Goal: Transaction & Acquisition: Purchase product/service

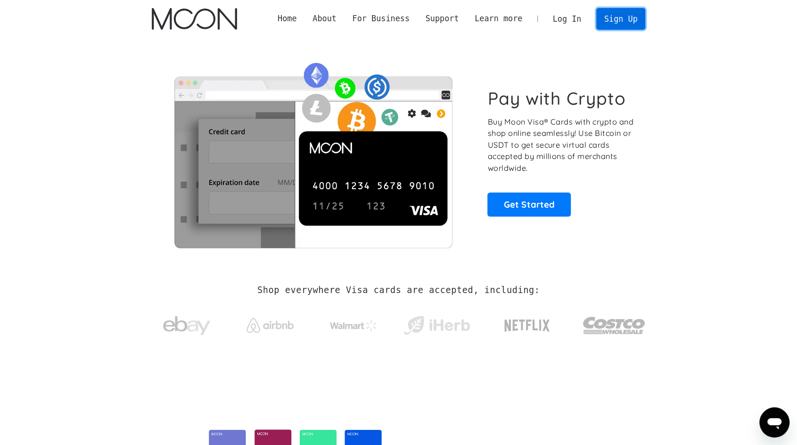
click at [613, 25] on link "Sign Up" at bounding box center [620, 18] width 49 height 21
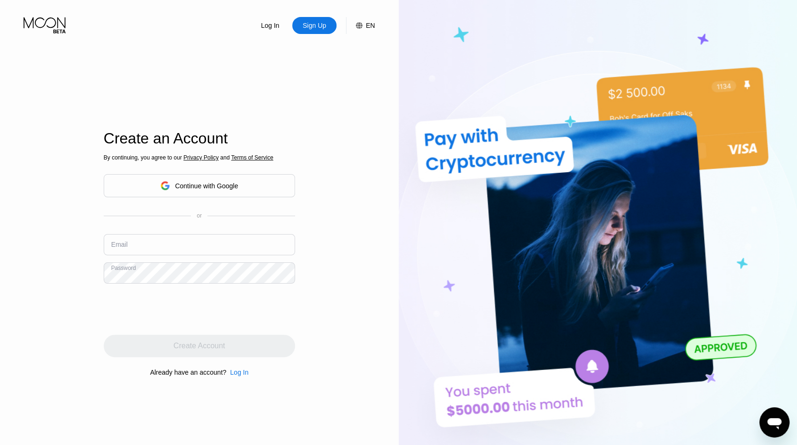
click at [163, 233] on div "By continuing, you agree to our Privacy Policy and Terms of Service Continue wi…" at bounding box center [199, 265] width 191 height 227
click at [149, 250] on input "text" at bounding box center [199, 244] width 191 height 21
paste input "[EMAIL_ADDRESS][DOMAIN_NAME]"
type input "[EMAIL_ADDRESS][DOMAIN_NAME]"
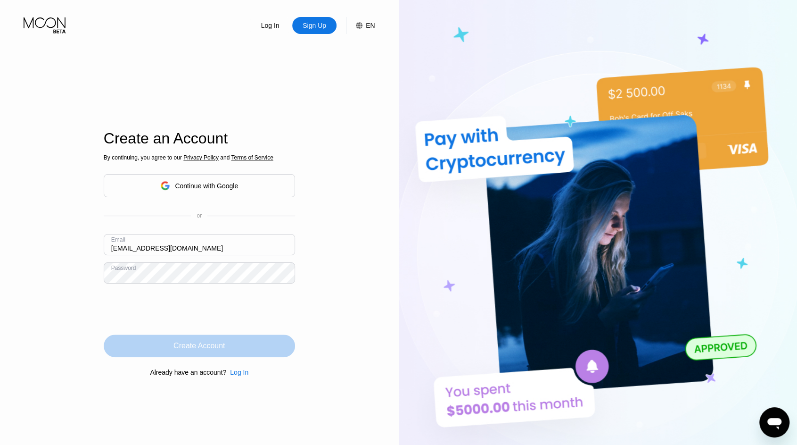
click at [194, 348] on div "Create Account" at bounding box center [198, 345] width 51 height 9
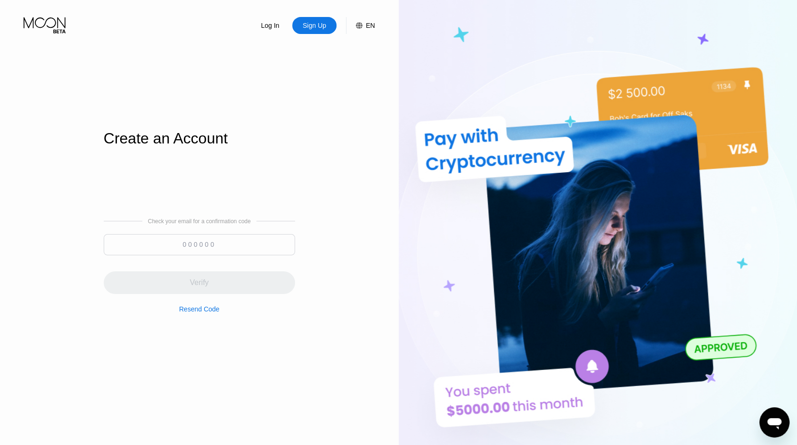
drag, startPoint x: 205, startPoint y: 241, endPoint x: 220, endPoint y: 246, distance: 16.4
click at [205, 240] on input at bounding box center [199, 244] width 191 height 21
click at [201, 248] on input at bounding box center [199, 244] width 191 height 21
paste input "133557"
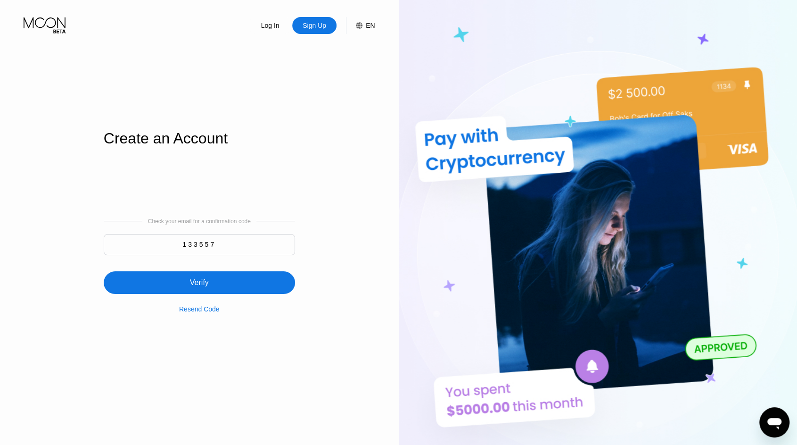
type input "133557"
click at [205, 274] on div "Verify" at bounding box center [199, 282] width 191 height 23
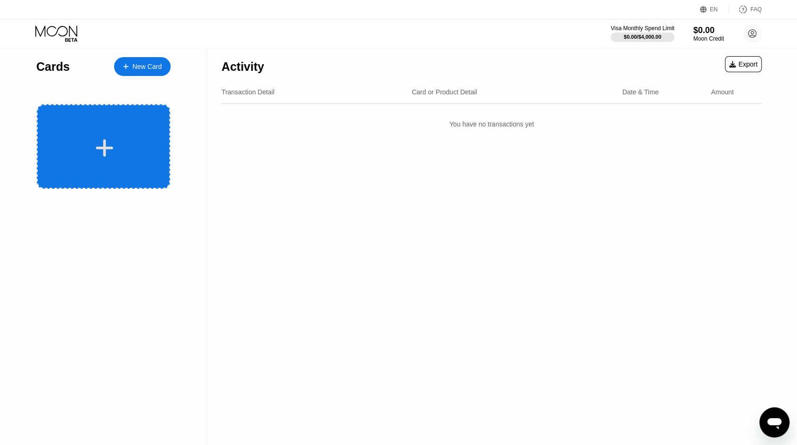
click at [158, 151] on div at bounding box center [104, 147] width 117 height 21
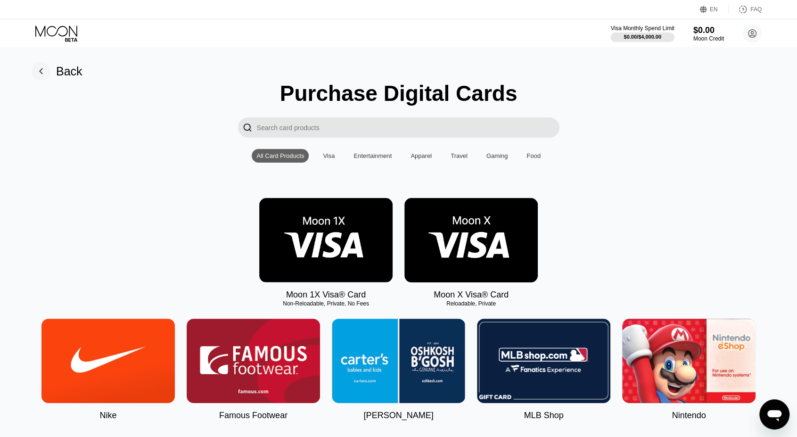
click at [358, 244] on img at bounding box center [325, 240] width 133 height 84
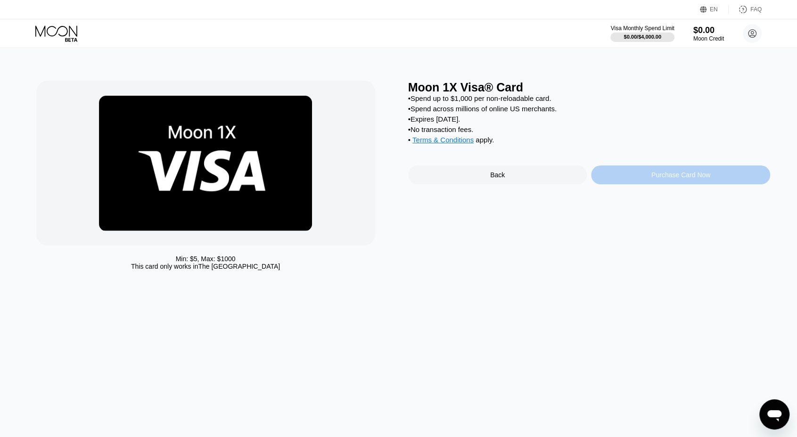
click at [630, 184] on div "Purchase Card Now" at bounding box center [680, 174] width 179 height 19
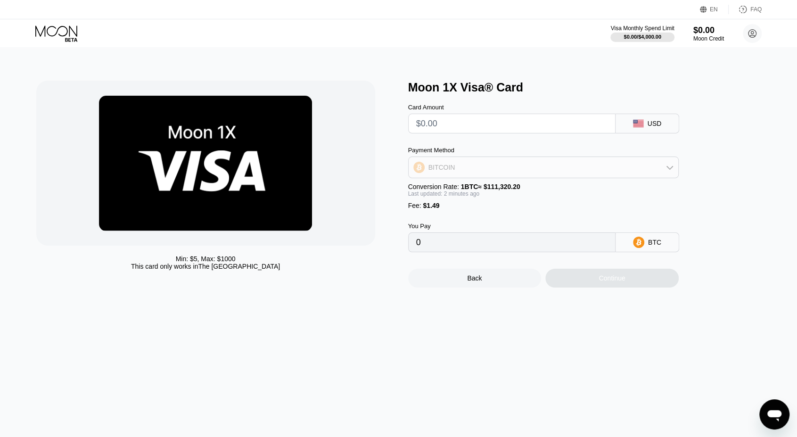
click at [471, 168] on div "BITCOIN" at bounding box center [544, 167] width 270 height 19
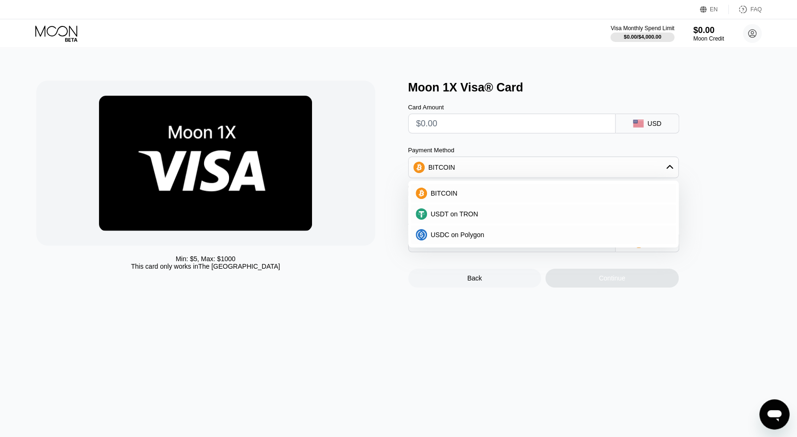
click at [60, 33] on icon at bounding box center [57, 33] width 44 height 16
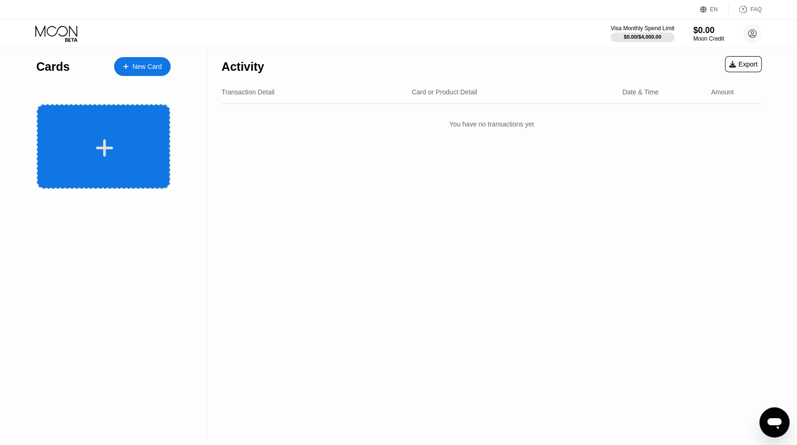
drag, startPoint x: 134, startPoint y: 135, endPoint x: 423, endPoint y: 207, distance: 298.4
click at [134, 136] on div at bounding box center [103, 146] width 133 height 84
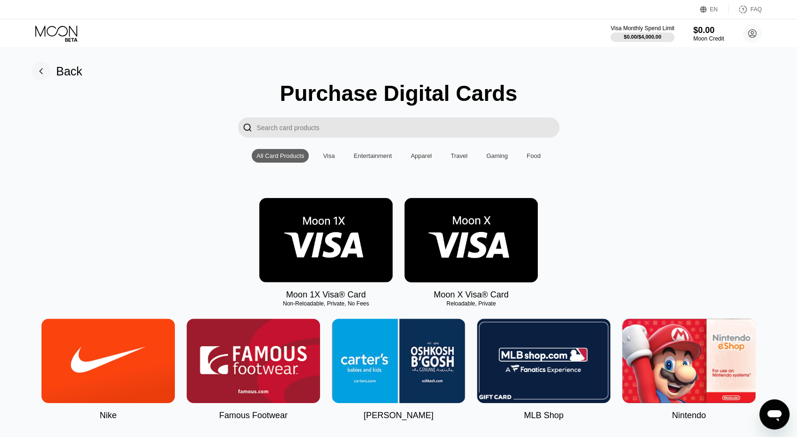
click at [516, 239] on img at bounding box center [470, 240] width 133 height 84
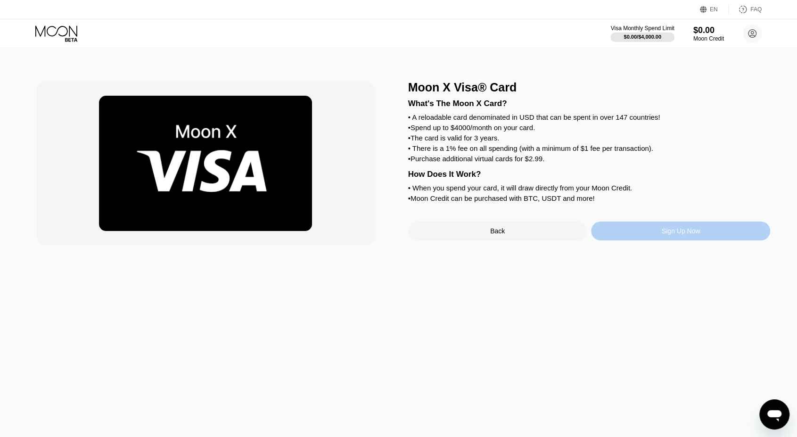
click at [676, 235] on div "Sign Up Now" at bounding box center [681, 231] width 39 height 8
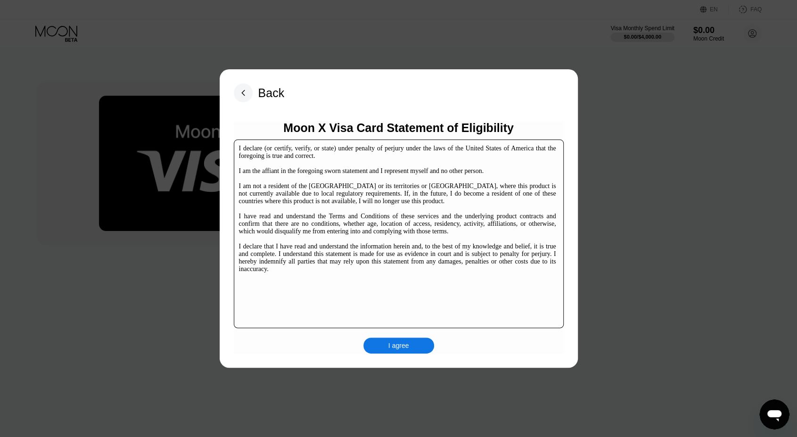
click at [418, 346] on div "I agree" at bounding box center [398, 346] width 71 height 16
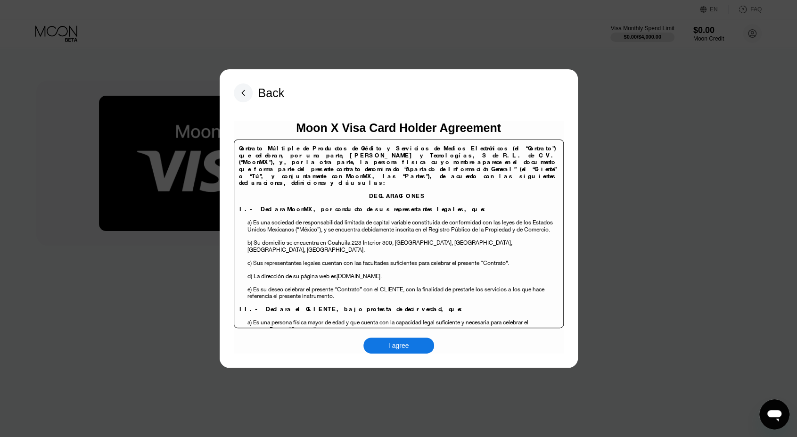
click at [410, 354] on div "I agree" at bounding box center [398, 346] width 71 height 16
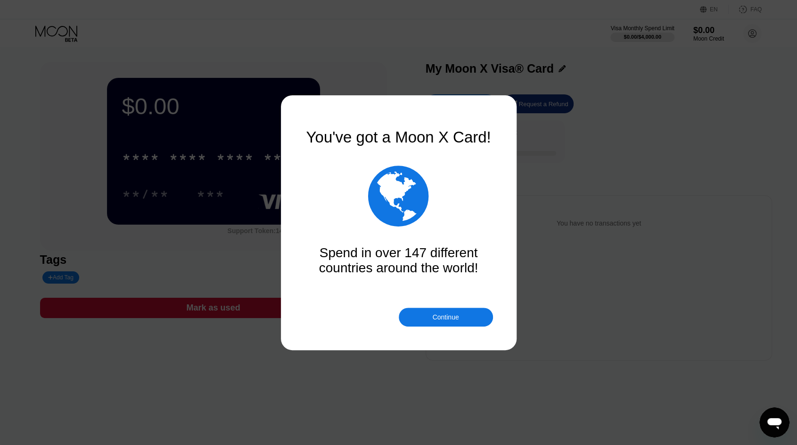
click at [433, 321] on div "Continue" at bounding box center [446, 316] width 94 height 19
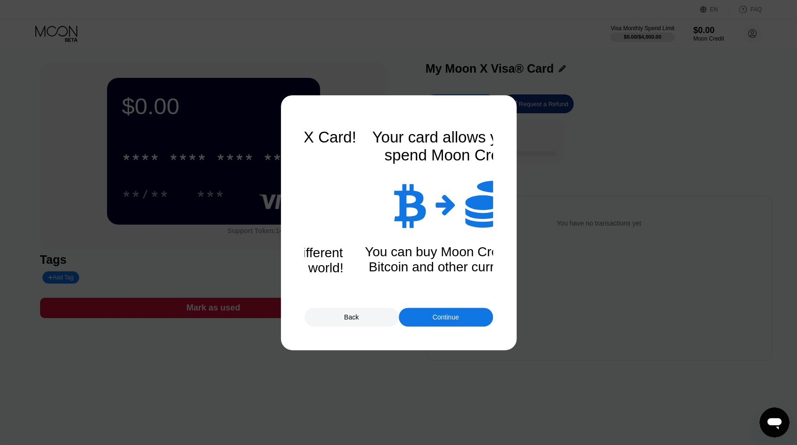
click at [457, 323] on div "Continue" at bounding box center [446, 316] width 94 height 19
click at [455, 321] on div "Back Continue" at bounding box center [399, 316] width 189 height 19
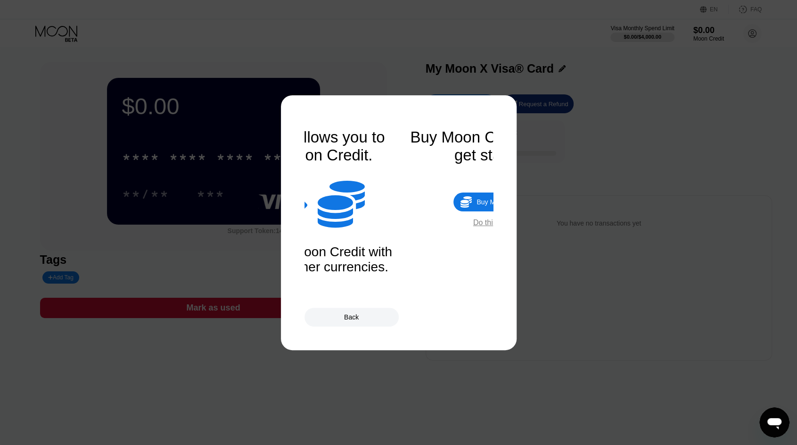
drag, startPoint x: 453, startPoint y: 321, endPoint x: 442, endPoint y: 318, distance: 10.6
click at [453, 321] on div "Back" at bounding box center [399, 316] width 189 height 19
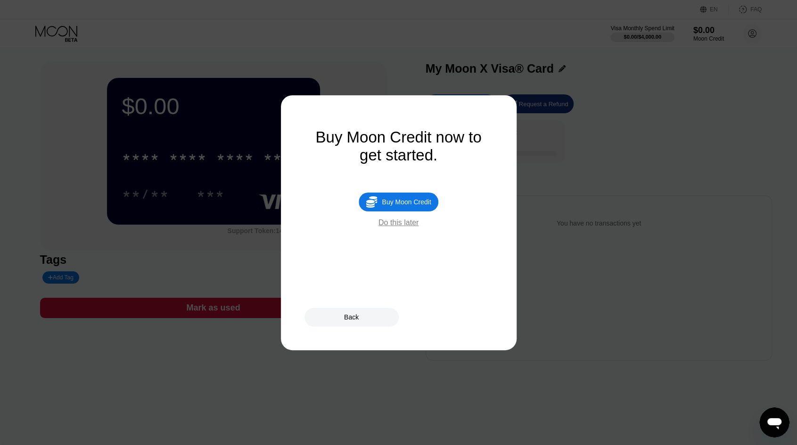
click at [397, 227] on div "Do this later" at bounding box center [399, 222] width 40 height 8
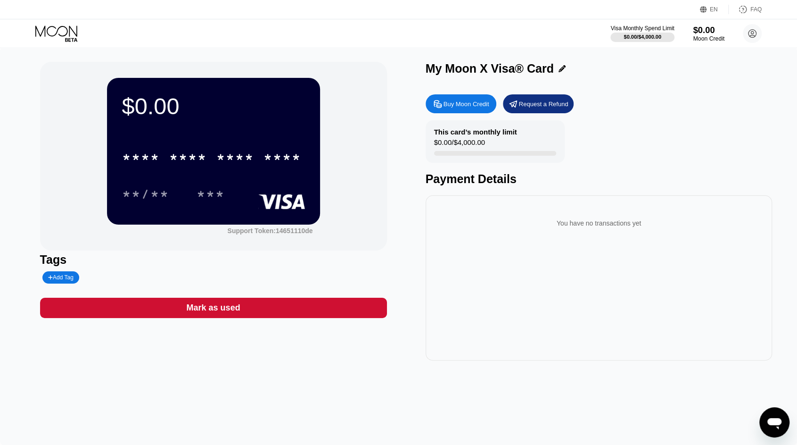
click at [708, 31] on div "$0.00" at bounding box center [709, 30] width 32 height 10
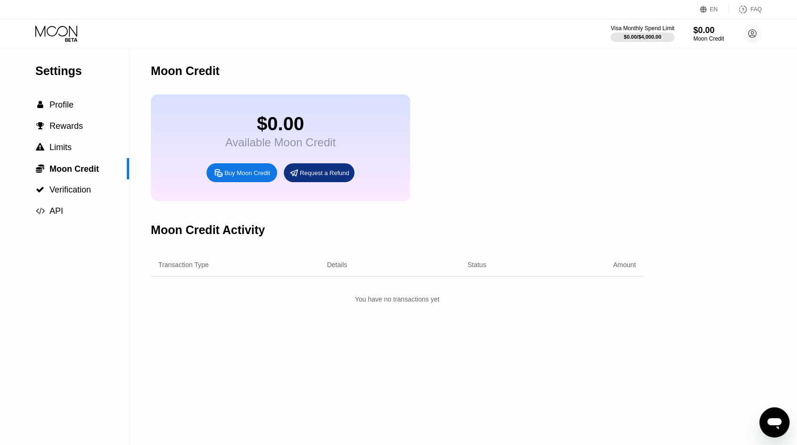
click at [265, 176] on div "Buy Moon Credit" at bounding box center [247, 173] width 46 height 8
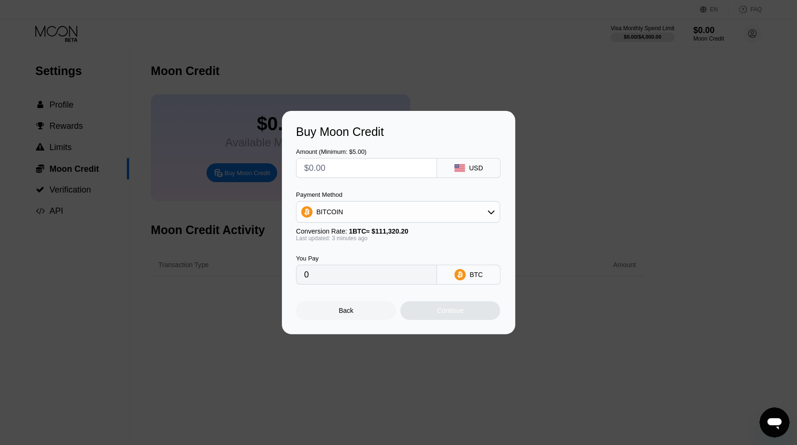
click at [337, 162] on input "text" at bounding box center [366, 167] width 125 height 19
type input "$32"
type input "0.00028746"
type input "$321"
type input "0.00288358"
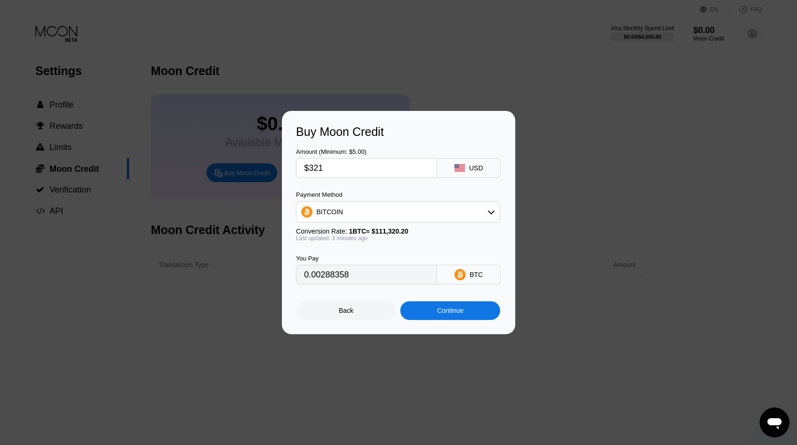
type input "$321"
click at [389, 206] on div "BITCOIN" at bounding box center [397, 211] width 203 height 19
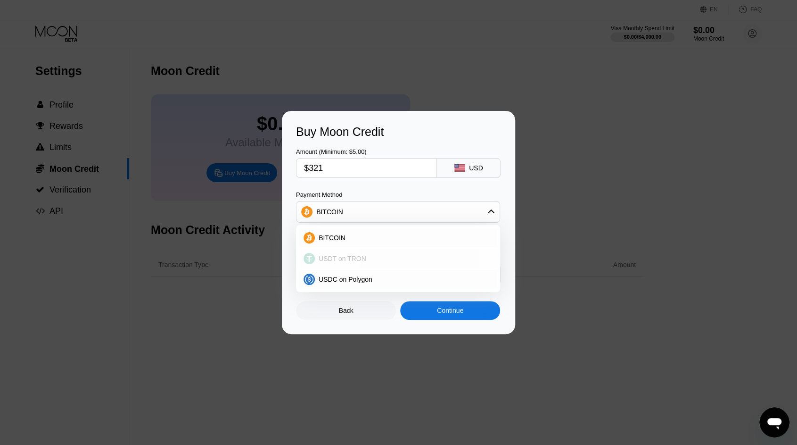
drag, startPoint x: 346, startPoint y: 257, endPoint x: 381, endPoint y: 280, distance: 41.2
click at [346, 257] on span "USDT on TRON" at bounding box center [343, 259] width 48 height 8
type input "324.24"
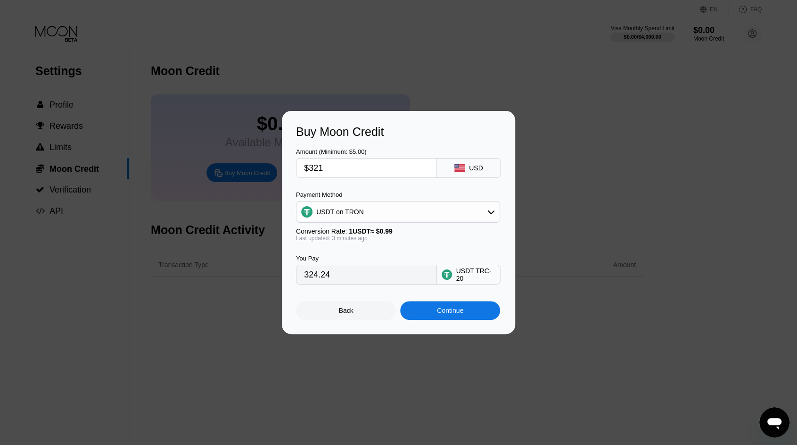
click at [435, 311] on div "Continue" at bounding box center [450, 310] width 100 height 19
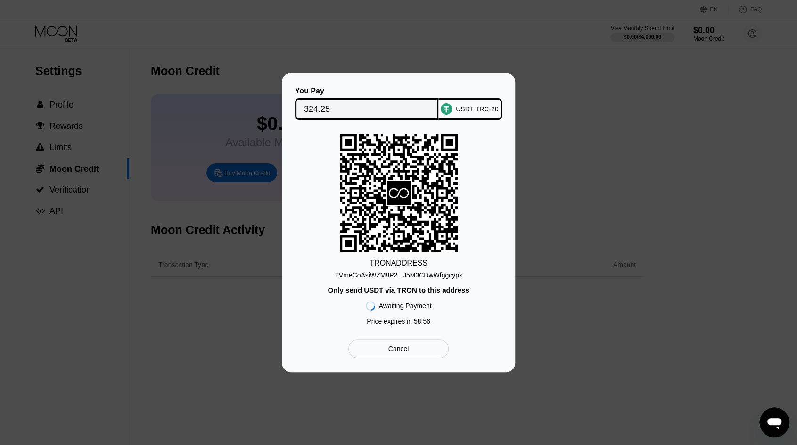
click at [396, 272] on div "TVmeCoAsiWZM8P2...J5M3CDwWfggcypk" at bounding box center [399, 275] width 128 height 8
click at [368, 108] on input "324.25" at bounding box center [367, 108] width 126 height 19
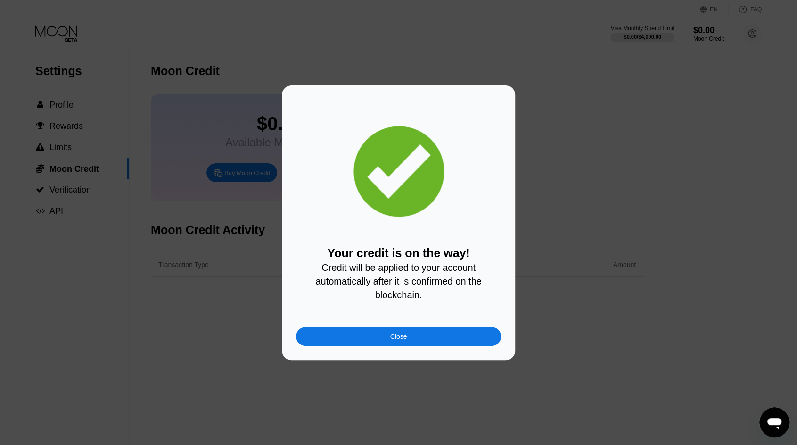
click at [402, 333] on div "Close" at bounding box center [398, 336] width 205 height 19
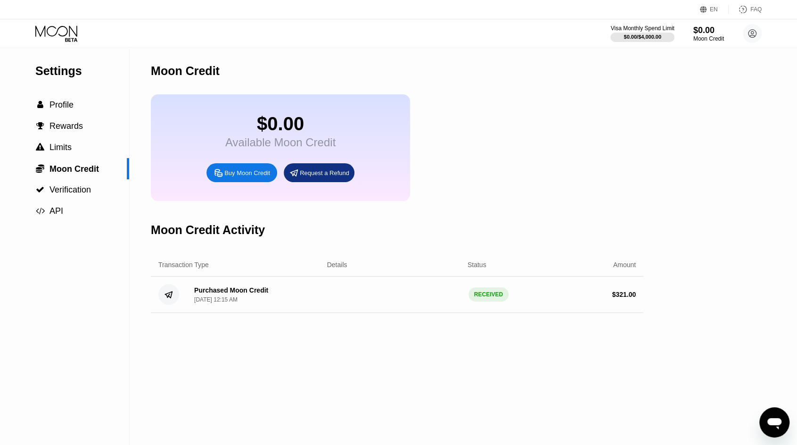
click at [67, 33] on icon at bounding box center [57, 33] width 44 height 16
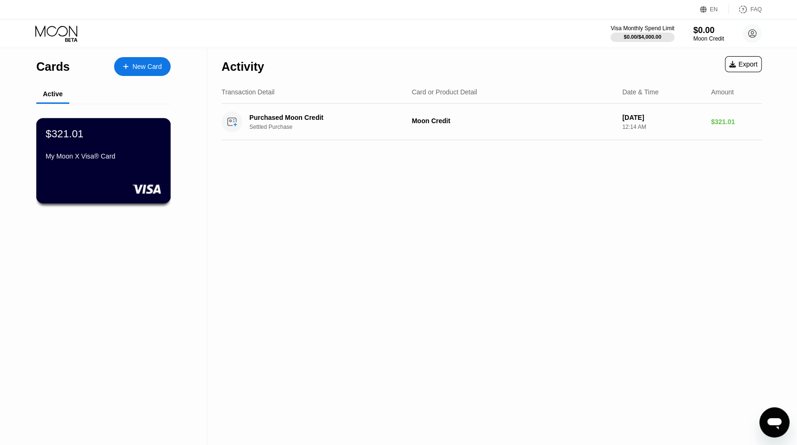
click at [148, 156] on div "My Moon X Visa® Card" at bounding box center [103, 156] width 115 height 8
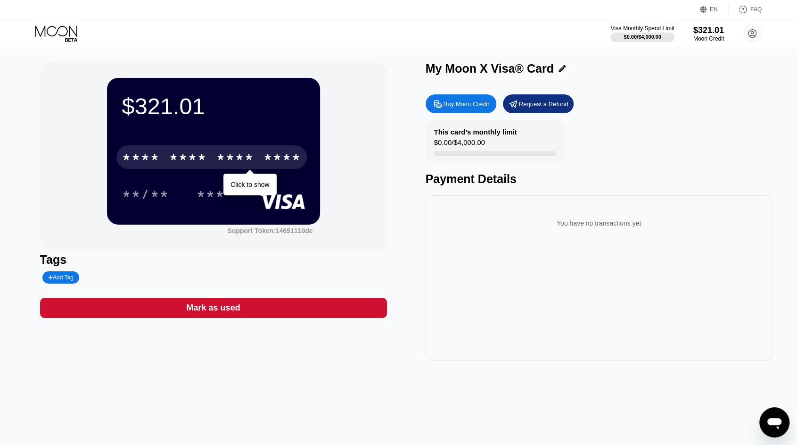
click at [250, 152] on div "* * * * * * * * * * * * ****" at bounding box center [211, 157] width 190 height 24
drag, startPoint x: 206, startPoint y: 160, endPoint x: 212, endPoint y: 163, distance: 6.1
click at [206, 160] on div "* * * *" at bounding box center [188, 158] width 38 height 15
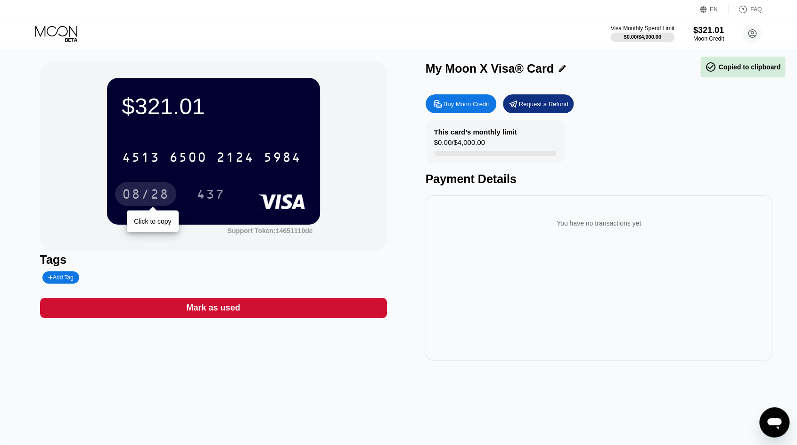
click at [170, 190] on div "08/28" at bounding box center [145, 194] width 61 height 24
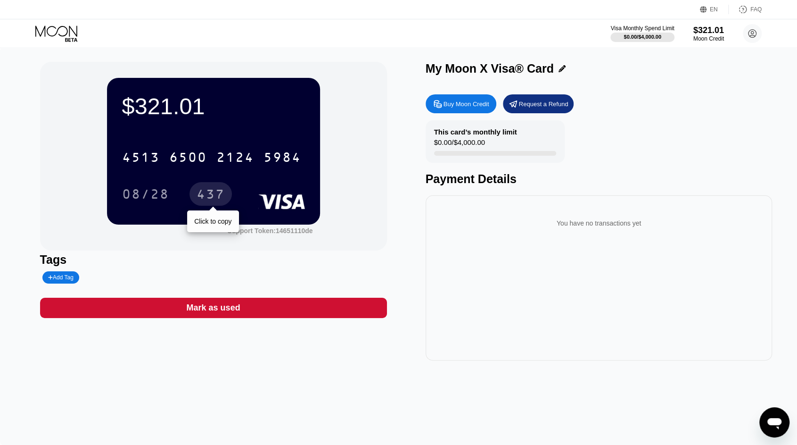
click at [222, 200] on div "437" at bounding box center [211, 195] width 28 height 15
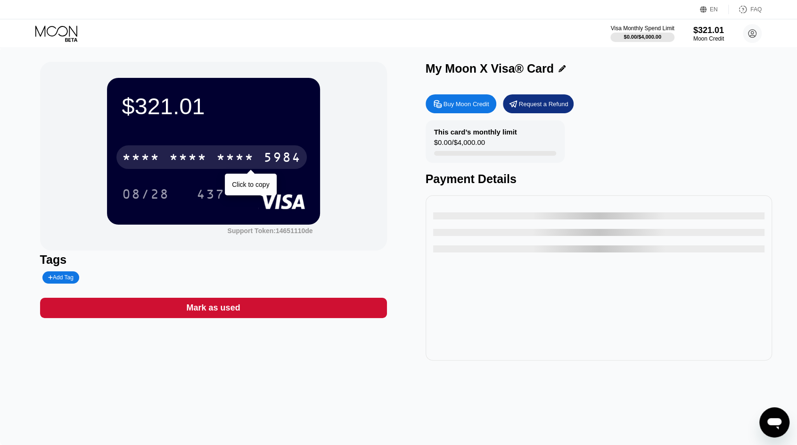
click at [203, 154] on div "* * * *" at bounding box center [188, 158] width 38 height 15
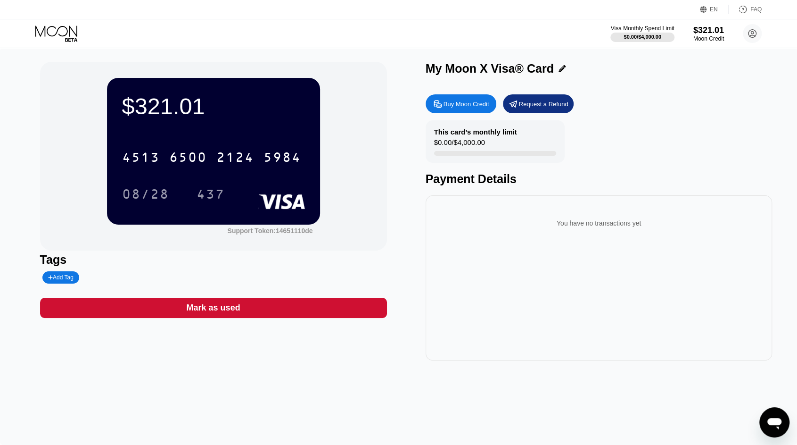
click at [63, 29] on icon at bounding box center [57, 33] width 44 height 16
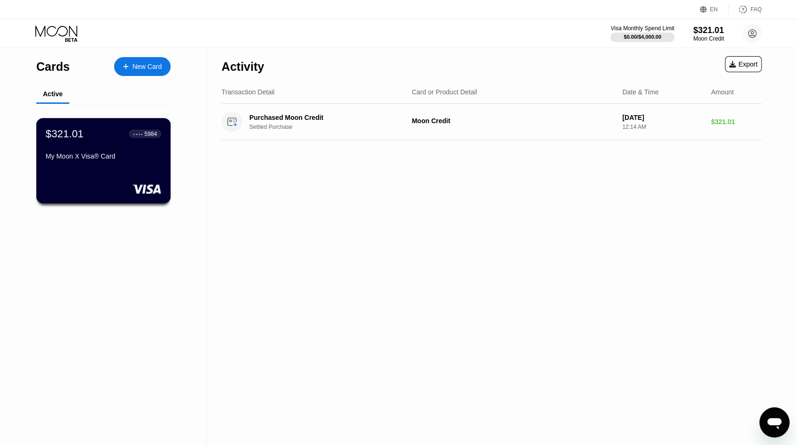
click at [115, 174] on div "$321.01 ● ● ● ● 5984 My Moon X Visa® Card" at bounding box center [103, 160] width 135 height 85
